Goal: Transaction & Acquisition: Purchase product/service

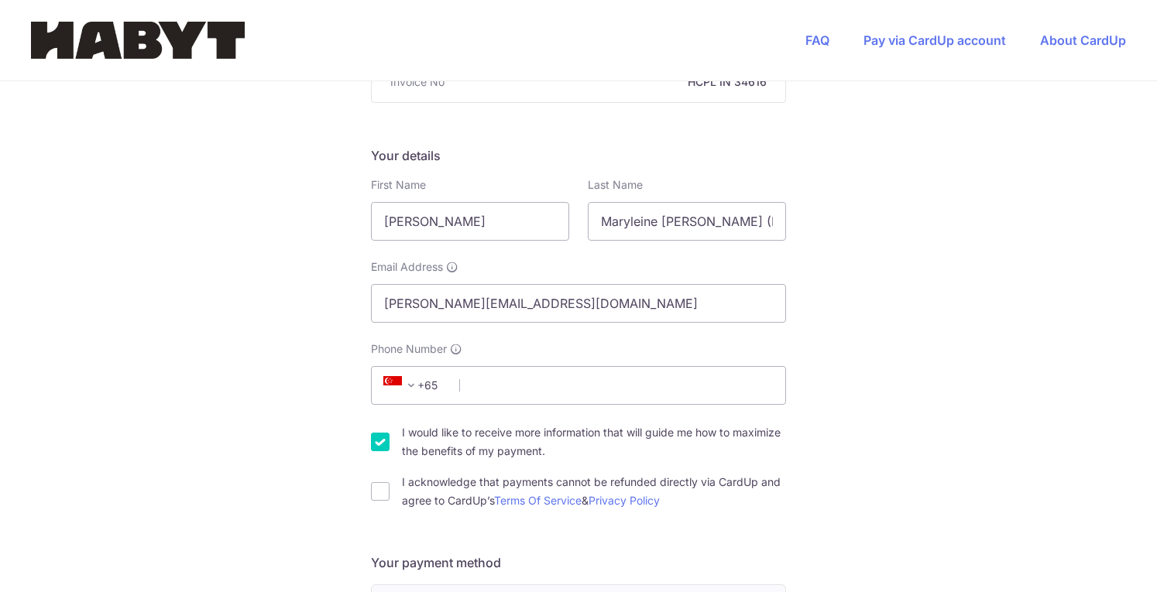
scroll to position [214, 0]
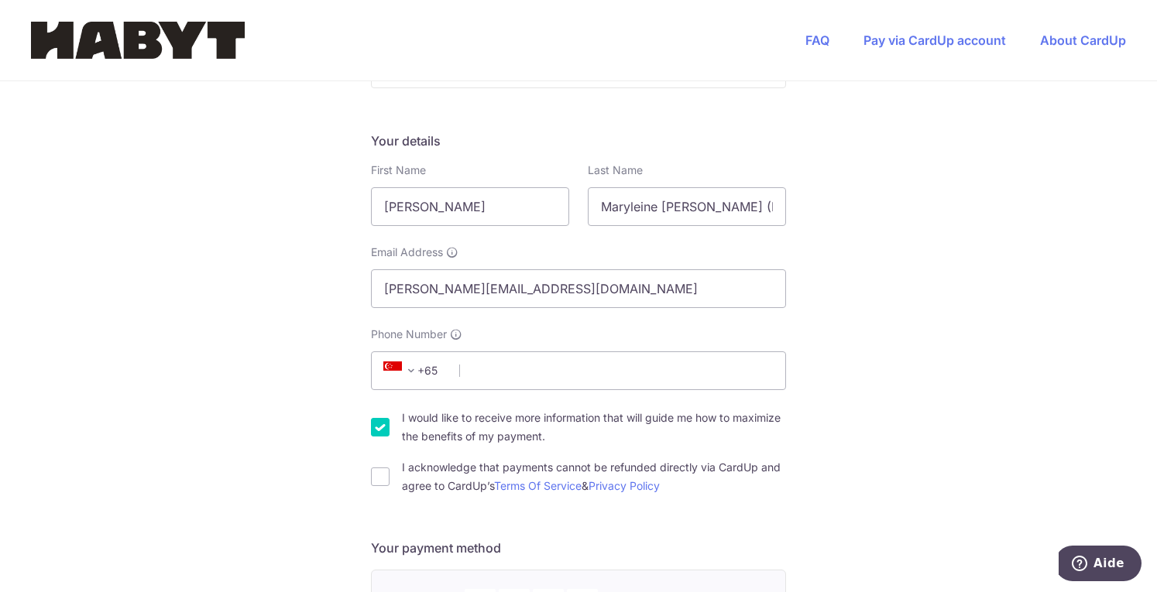
click at [424, 371] on span "+65" at bounding box center [414, 371] width 70 height 19
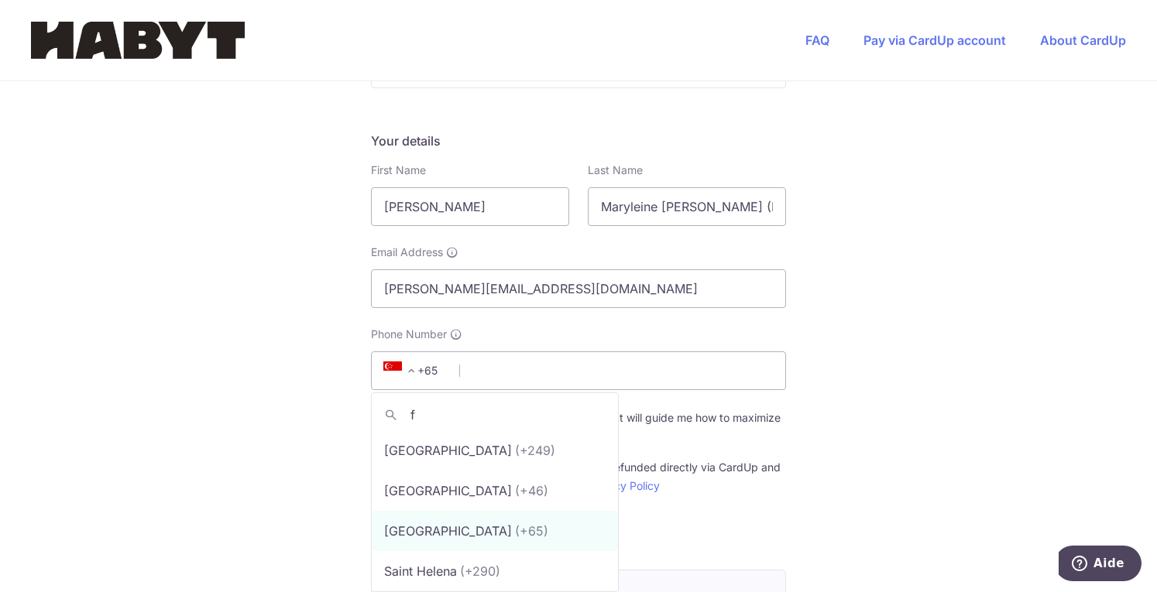
scroll to position [0, 0]
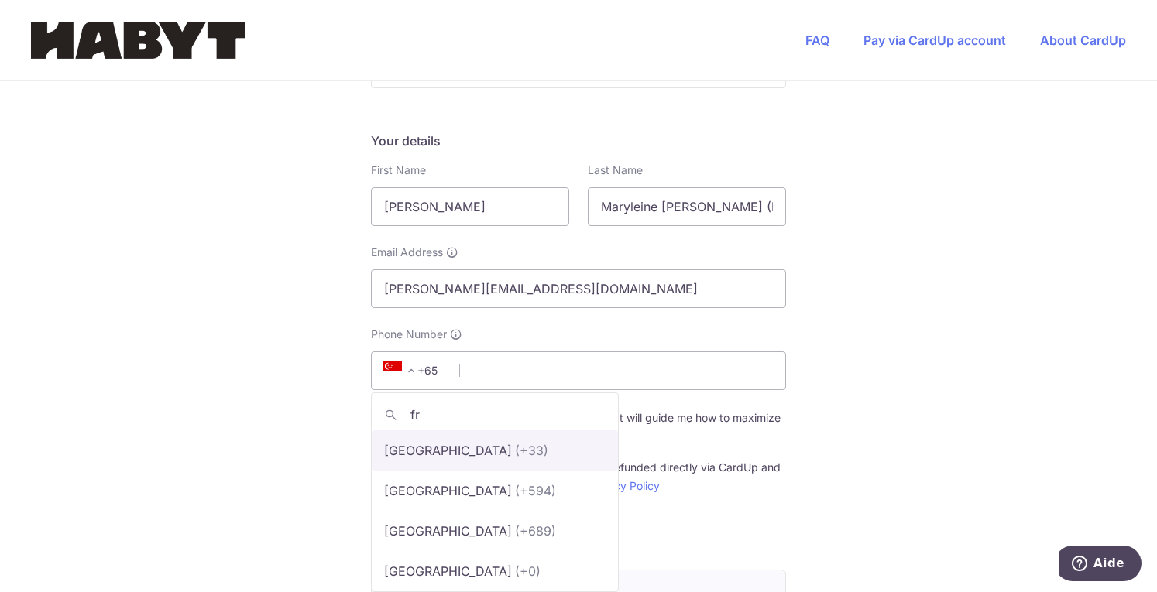
type input "fr"
select select "75"
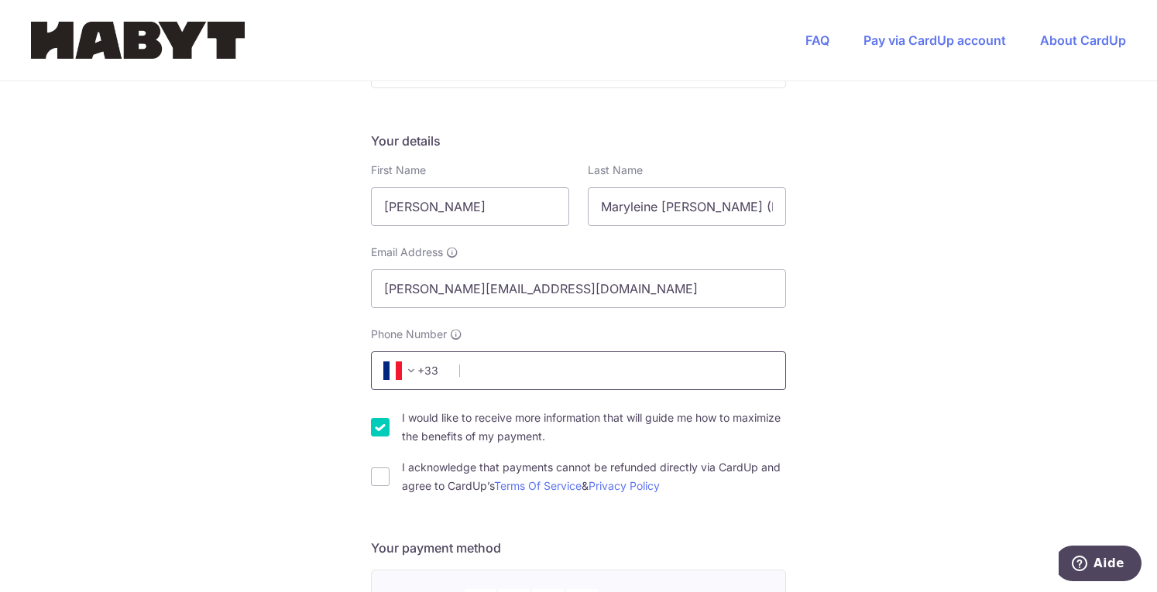
click at [511, 377] on input "Phone Number" at bounding box center [578, 371] width 415 height 39
type input "0782430915"
type input "78170"
type input "[STREET_ADDRESS]"
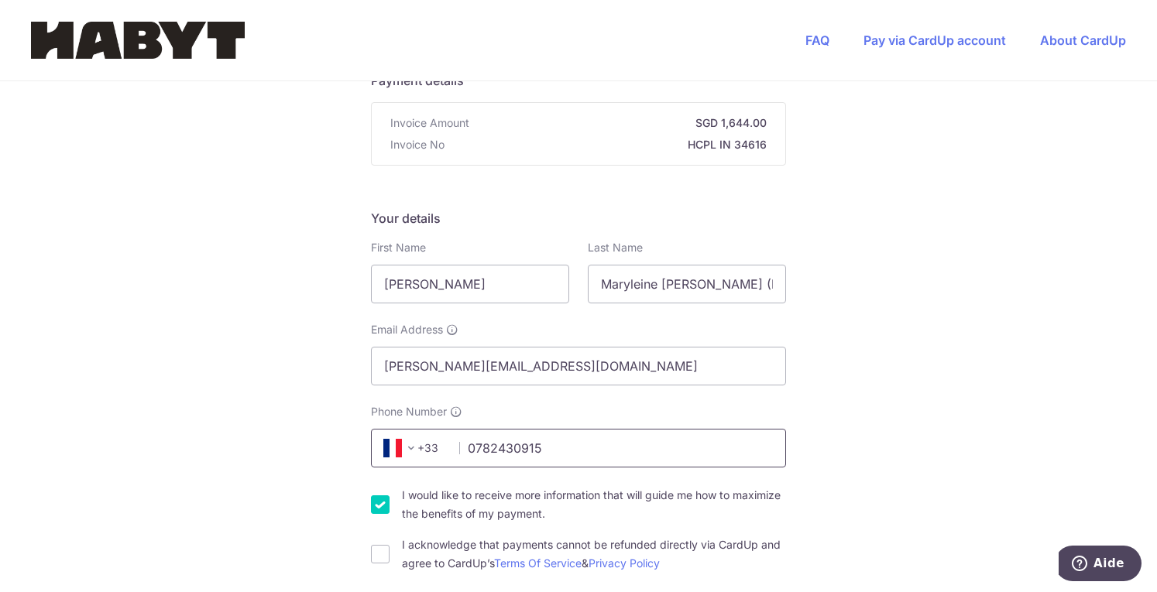
scroll to position [138, 0]
click at [616, 280] on input "Maryleine [PERSON_NAME] (Rently) - SG_SIN_LG-10_04-02_04" at bounding box center [687, 283] width 198 height 39
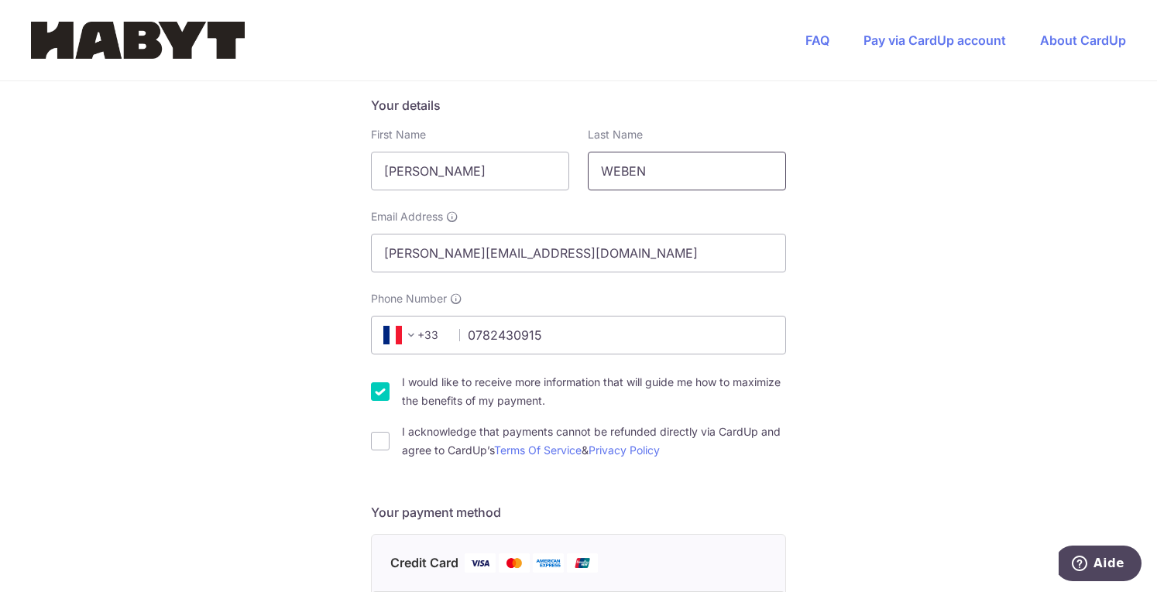
scroll to position [252, 0]
type input "WEBEN"
click at [576, 331] on input "0782430915" at bounding box center [578, 333] width 415 height 39
type input "0782430915"
click at [372, 442] on input "I acknowledge that payments cannot be refunded directly via CardUp and agree to…" at bounding box center [380, 440] width 19 height 19
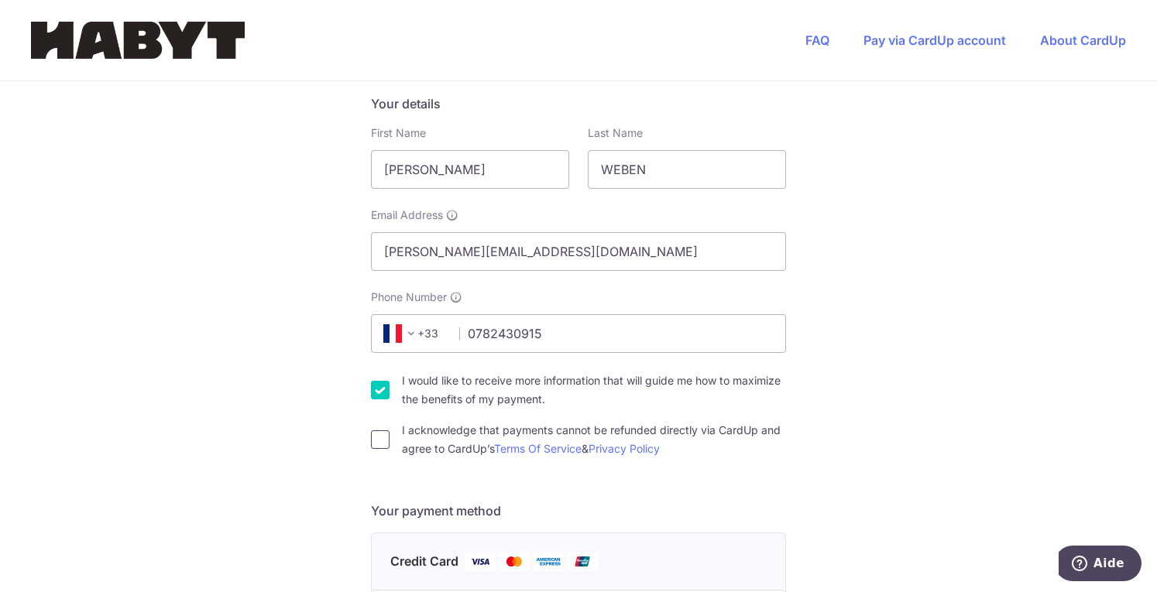
checkbox input "true"
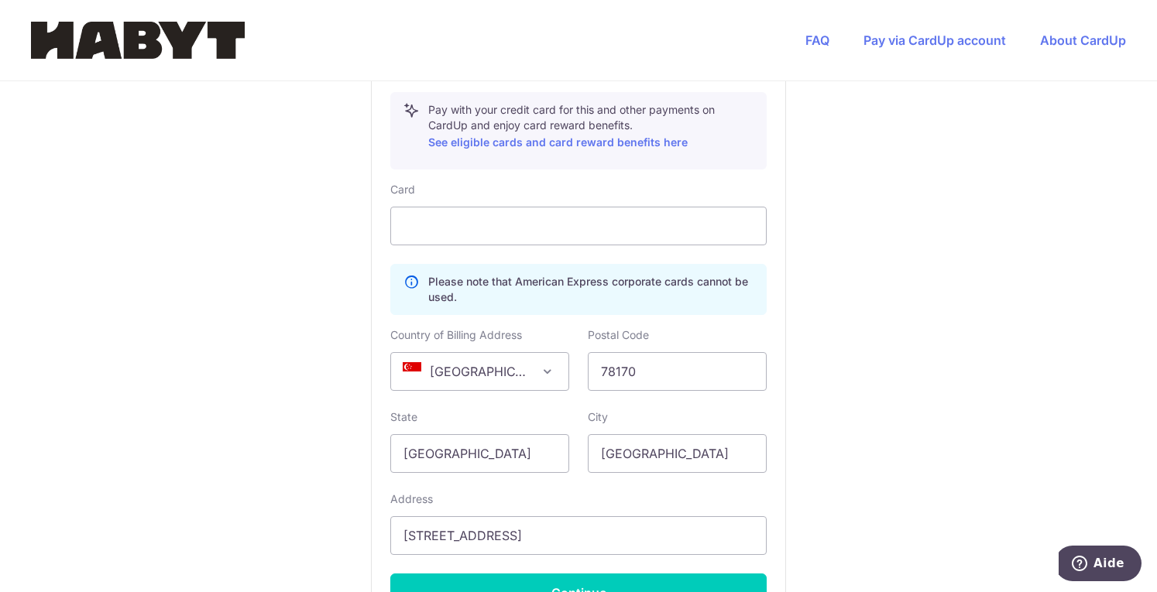
scroll to position [807, 0]
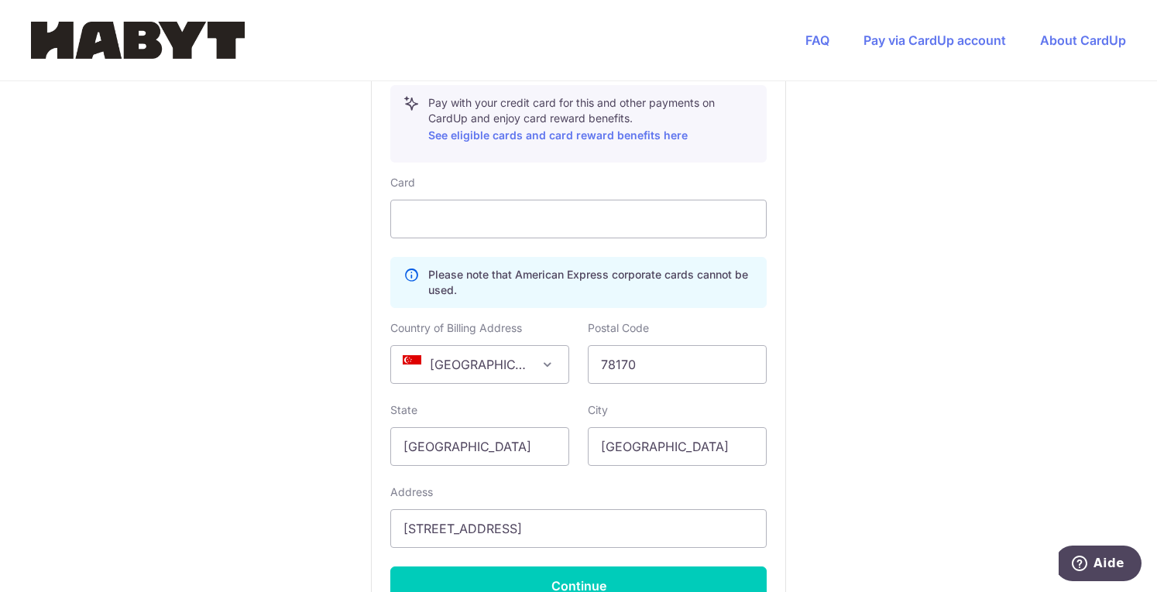
click at [483, 364] on span "[GEOGRAPHIC_DATA]" at bounding box center [479, 364] width 177 height 37
select select "FR"
click at [661, 361] on input "78170" at bounding box center [677, 364] width 179 height 39
type input "78170"
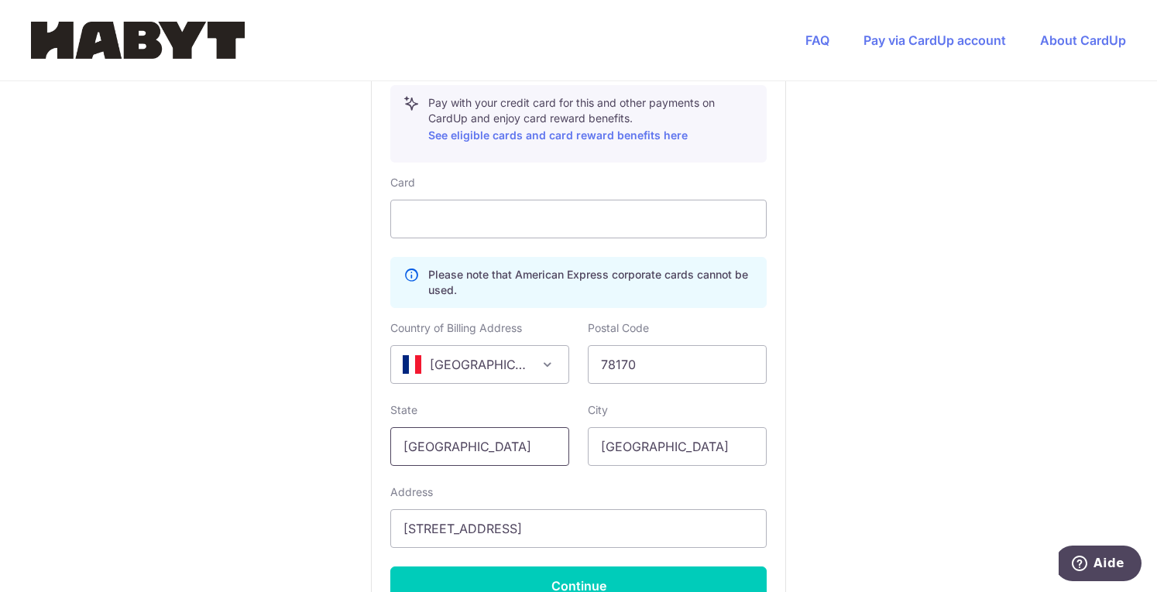
drag, startPoint x: 501, startPoint y: 449, endPoint x: 251, endPoint y: 407, distance: 253.7
click at [251, 407] on div "You are paying Habyt Central Pte Ltd Habyt Central Pte Ltd uses CardUp to accep…" at bounding box center [578, 24] width 1157 height 1501
type input "[GEOGRAPHIC_DATA]"
drag, startPoint x: 683, startPoint y: 451, endPoint x: 520, endPoint y: 448, distance: 163.4
click at [520, 448] on div "State [GEOGRAPHIC_DATA] City [GEOGRAPHIC_DATA]" at bounding box center [578, 434] width 395 height 63
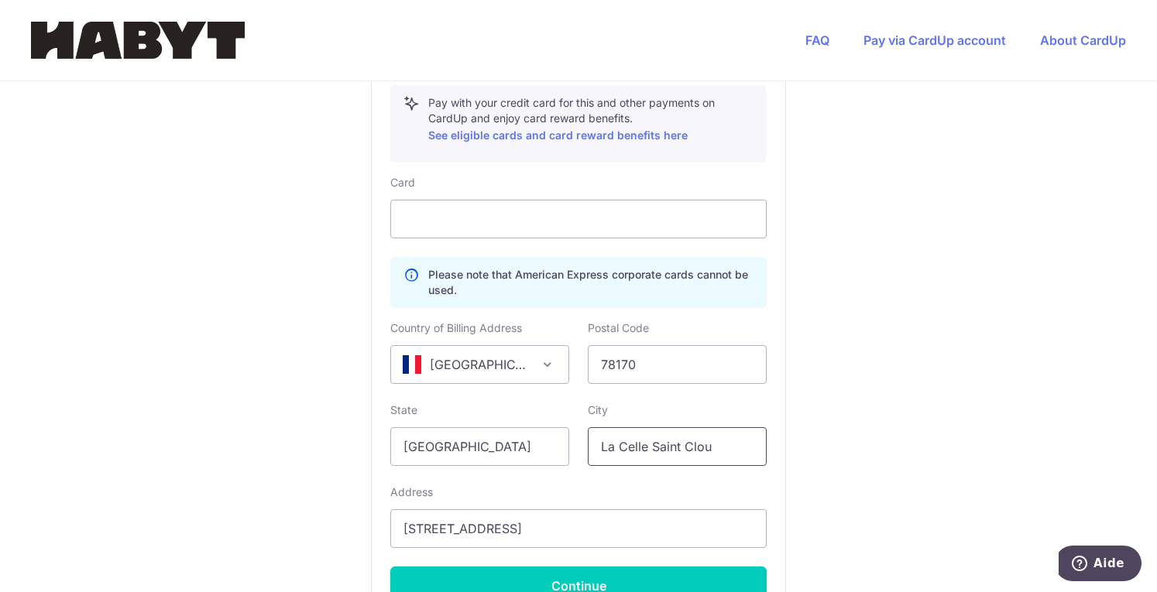
type input "La Celle Saint Cloud"
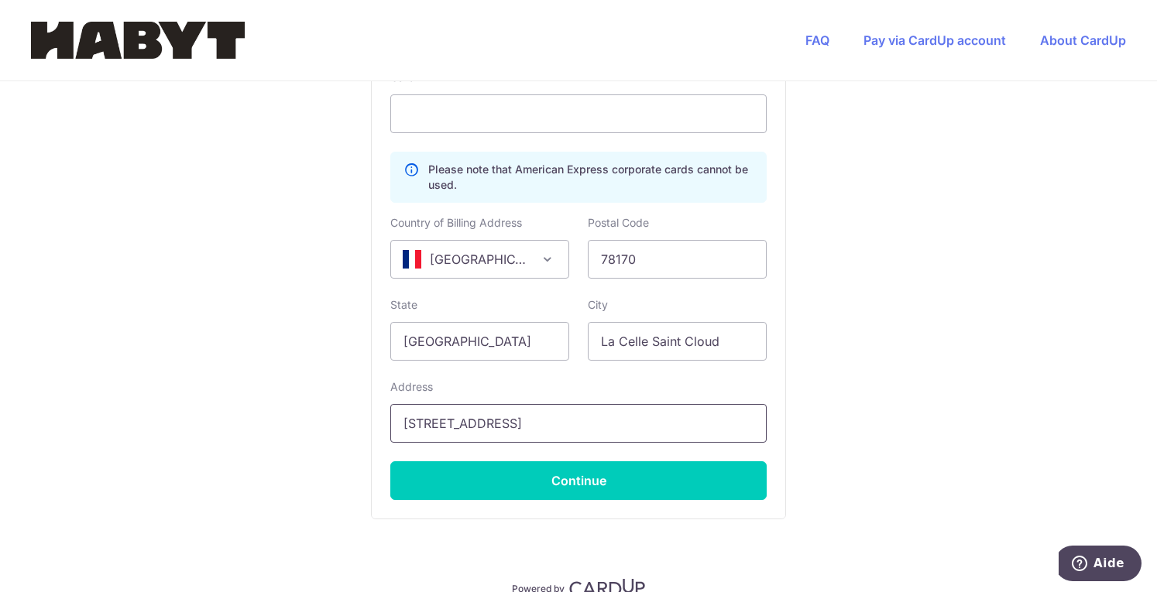
click at [438, 422] on input "[STREET_ADDRESS]" at bounding box center [578, 423] width 376 height 39
type input "23 allee des Pelouses"
click at [772, 348] on div "Card Details Secure 256-bit SSL Pay with your credit card for this and other pa…" at bounding box center [578, 224] width 413 height 589
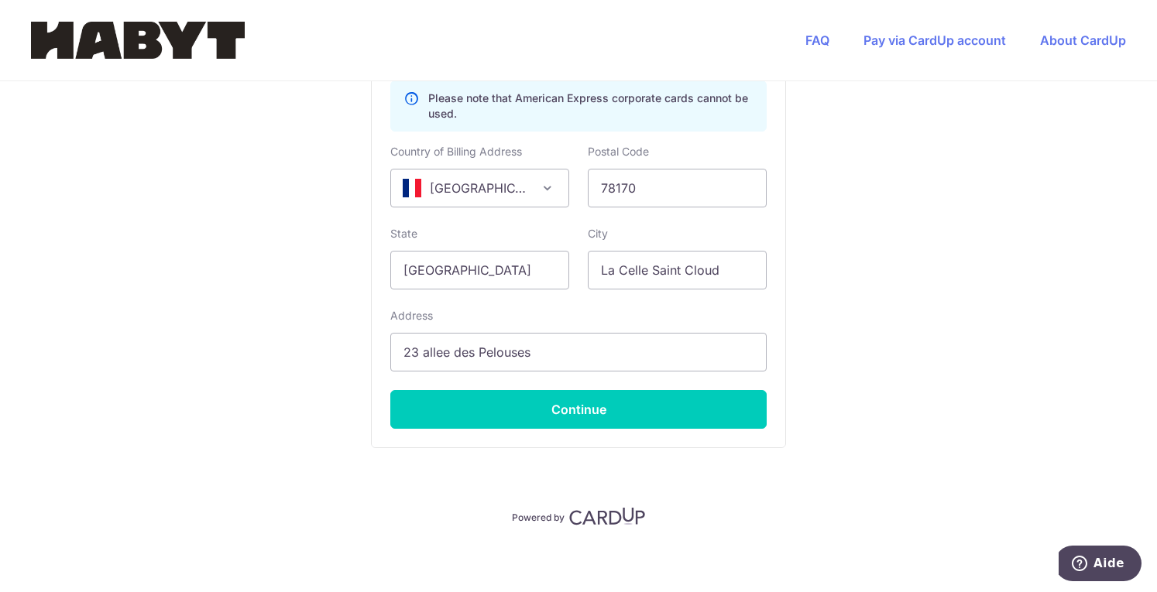
scroll to position [987, 0]
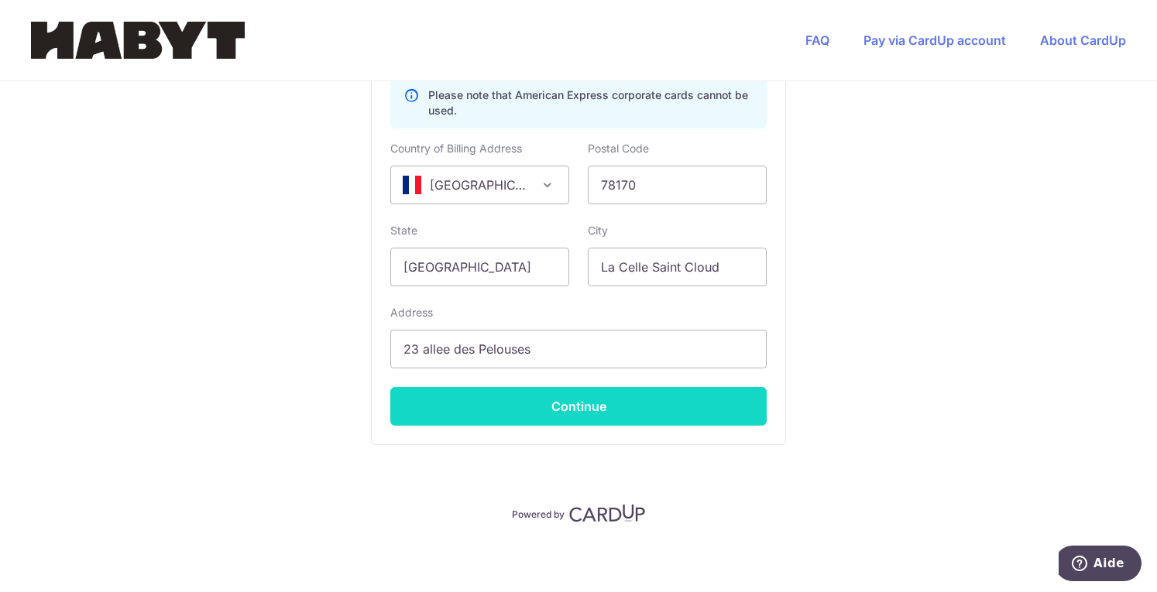
click at [643, 401] on button "Continue" at bounding box center [578, 406] width 376 height 39
type input "**** 0876"
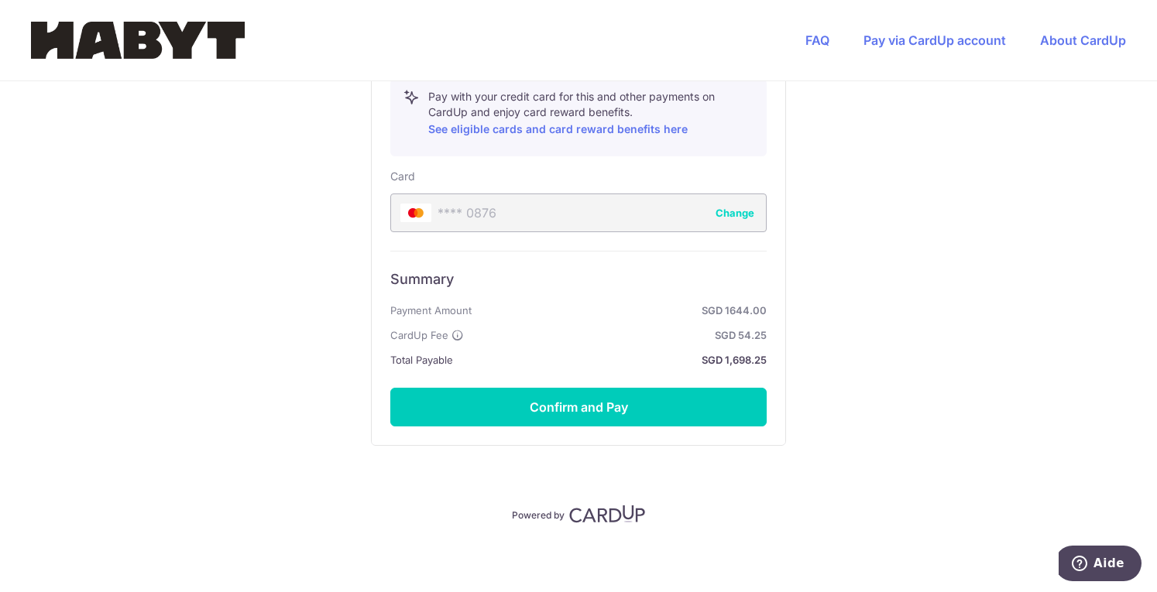
scroll to position [813, 0]
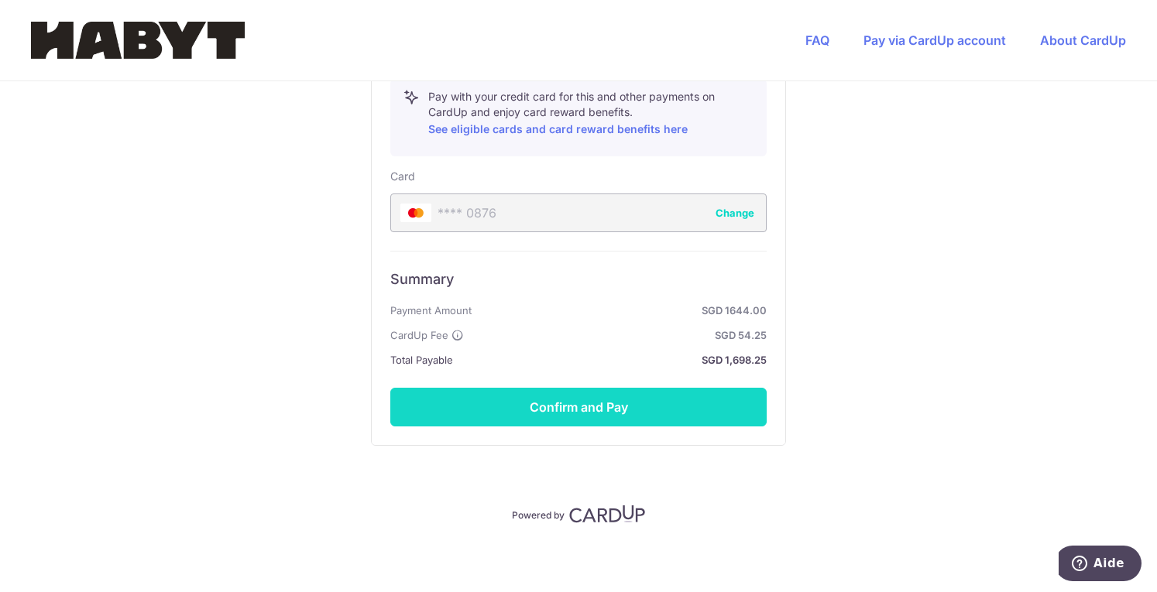
click at [610, 402] on button "Confirm and Pay" at bounding box center [578, 407] width 376 height 39
